Goal: Task Accomplishment & Management: Manage account settings

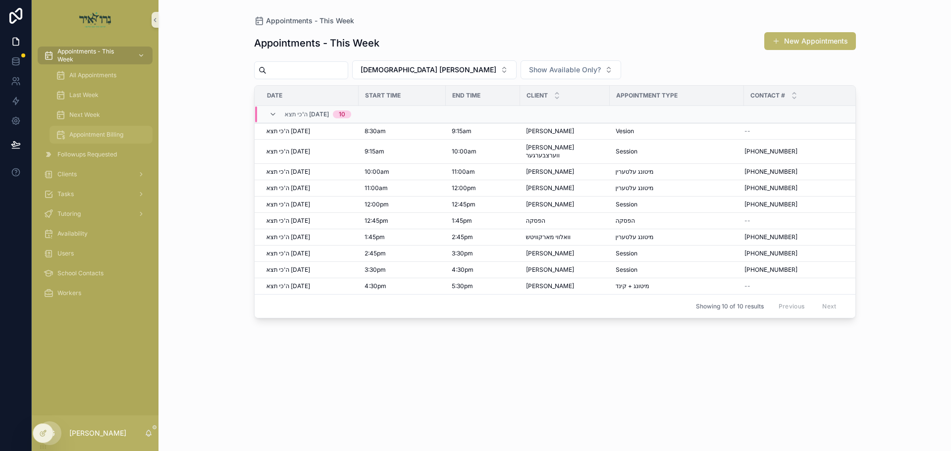
click at [90, 134] on span "Appointment Billing" at bounding box center [96, 135] width 54 height 8
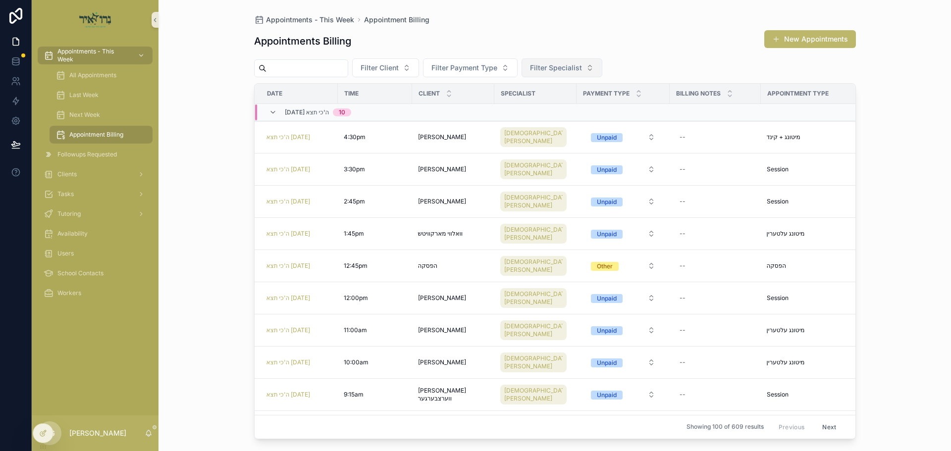
click at [582, 64] on span "Filter Specialist" at bounding box center [556, 68] width 52 height 10
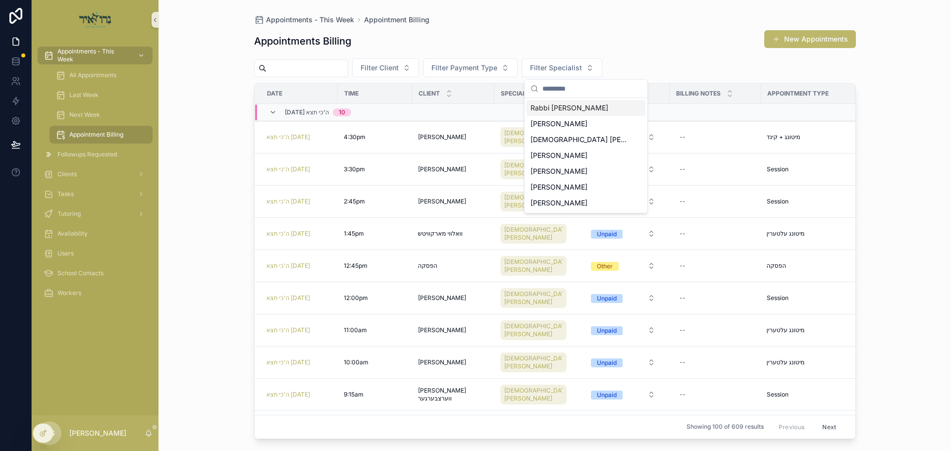
click at [577, 105] on span "Rabbi [PERSON_NAME]" at bounding box center [569, 108] width 78 height 10
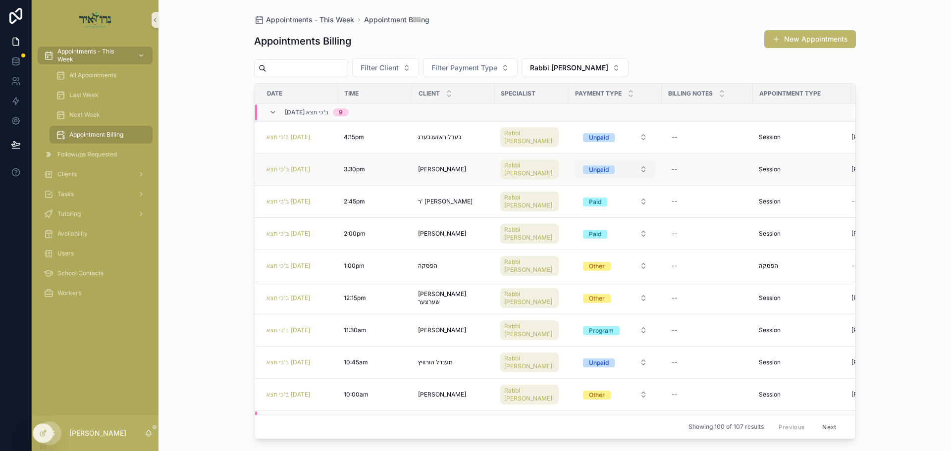
click at [592, 166] on div "Unpaid" at bounding box center [599, 169] width 20 height 9
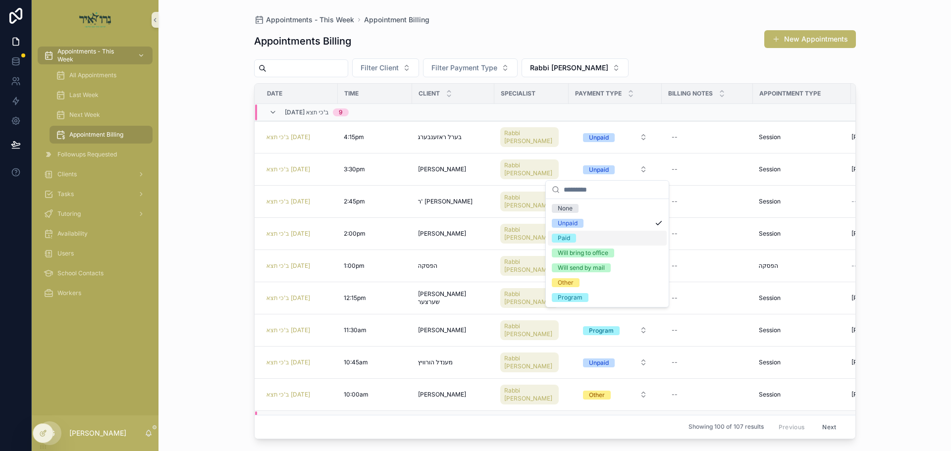
click at [568, 237] on div "Paid" at bounding box center [564, 238] width 12 height 9
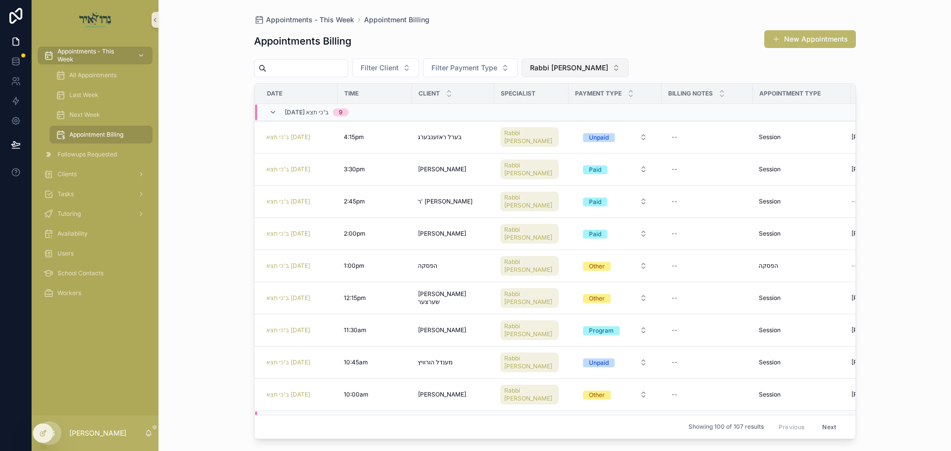
click at [577, 63] on span "Rabbi [PERSON_NAME]" at bounding box center [569, 68] width 78 height 10
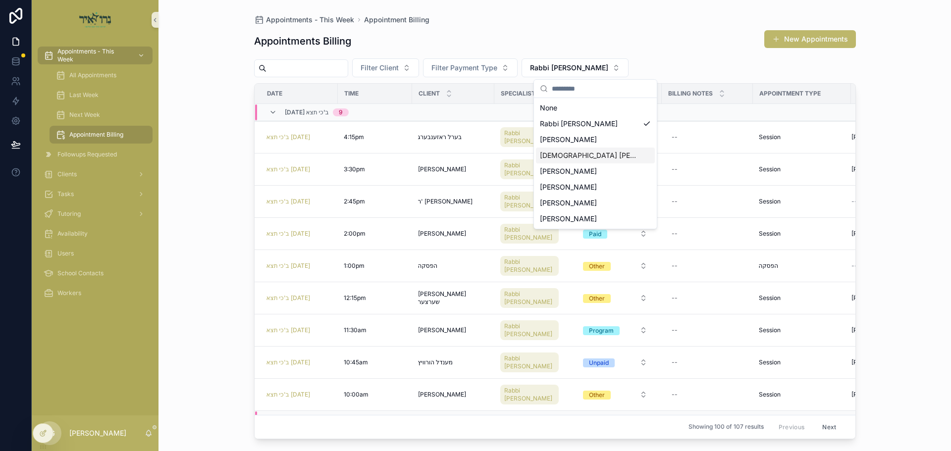
click at [569, 157] on span "[DEMOGRAPHIC_DATA] [PERSON_NAME]" at bounding box center [589, 156] width 99 height 10
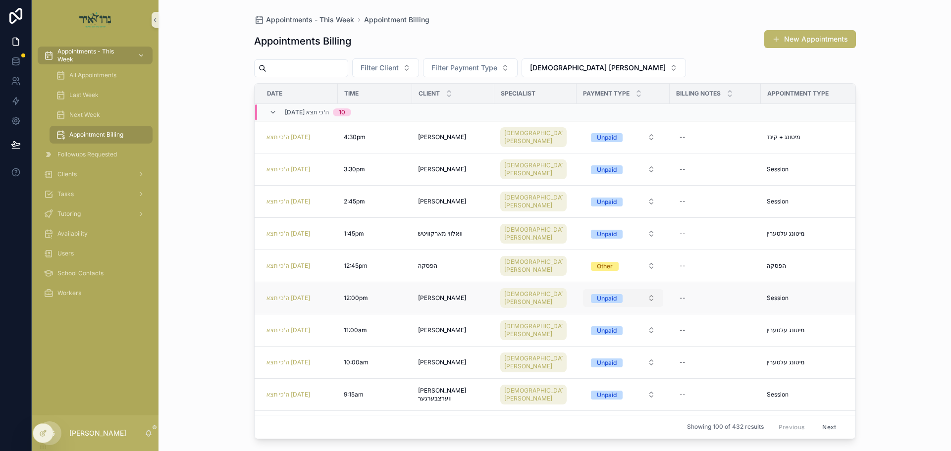
click at [597, 300] on div "Unpaid" at bounding box center [607, 298] width 20 height 9
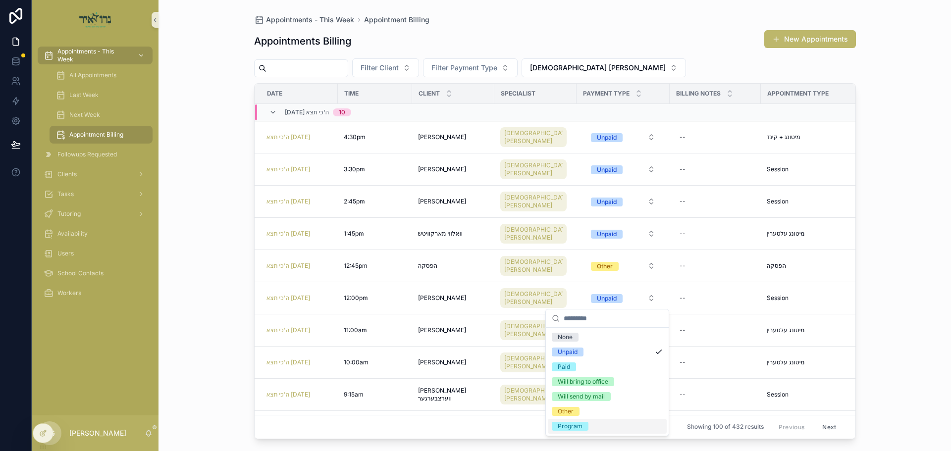
click at [574, 427] on div "Program" at bounding box center [570, 426] width 25 height 9
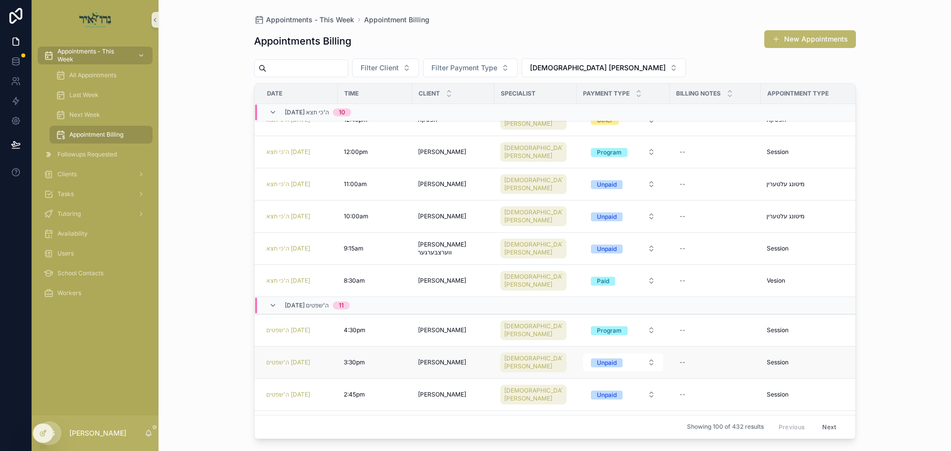
scroll to position [148, 0]
click at [923, 180] on div "Appointments - This Week Appointment Billing Appointments Billing New Appointme…" at bounding box center [554, 225] width 792 height 451
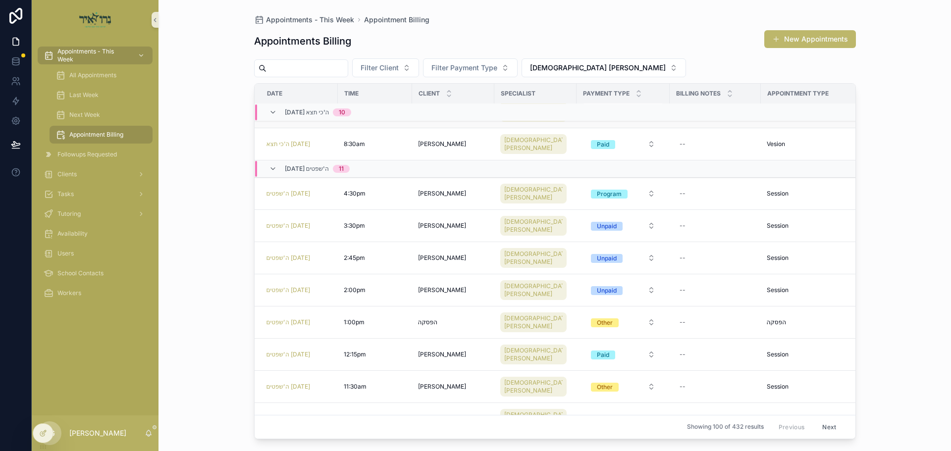
scroll to position [0, 0]
